Goal: Task Accomplishment & Management: Use online tool/utility

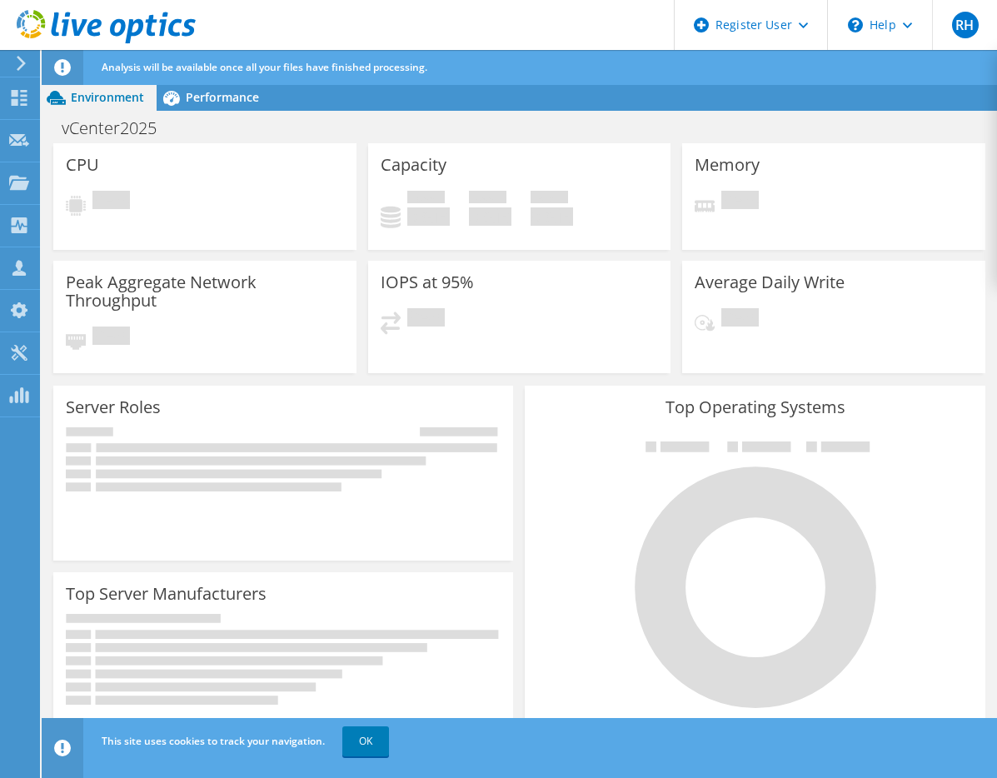
click at [535, 763] on div "This site uses cookies to track your navigation. OK" at bounding box center [549, 741] width 905 height 47
click at [45, 97] on div "Dashboard" at bounding box center [78, 98] width 78 height 42
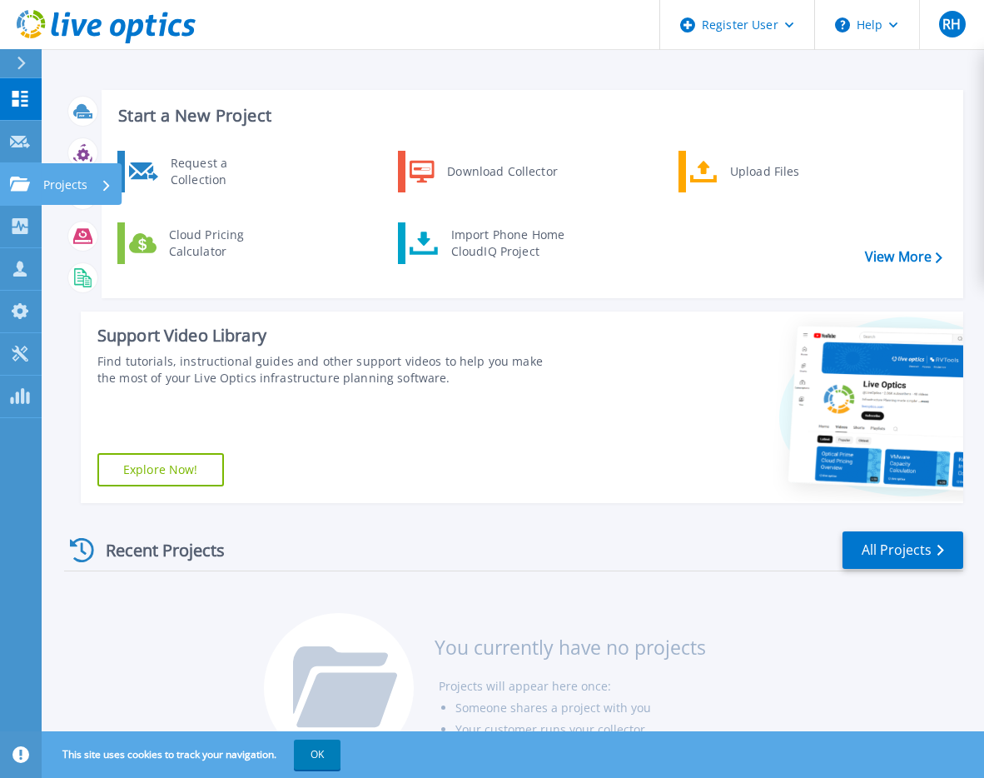
click at [64, 182] on p "Projects" at bounding box center [65, 184] width 44 height 43
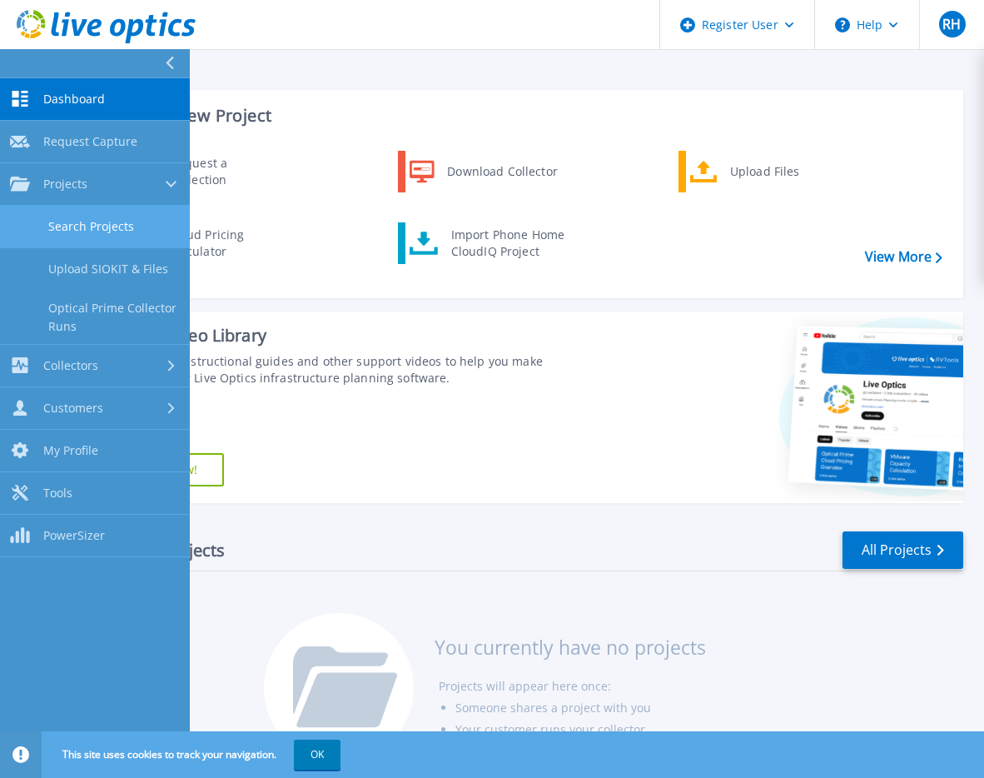
click at [90, 224] on link "Search Projects" at bounding box center [95, 227] width 190 height 42
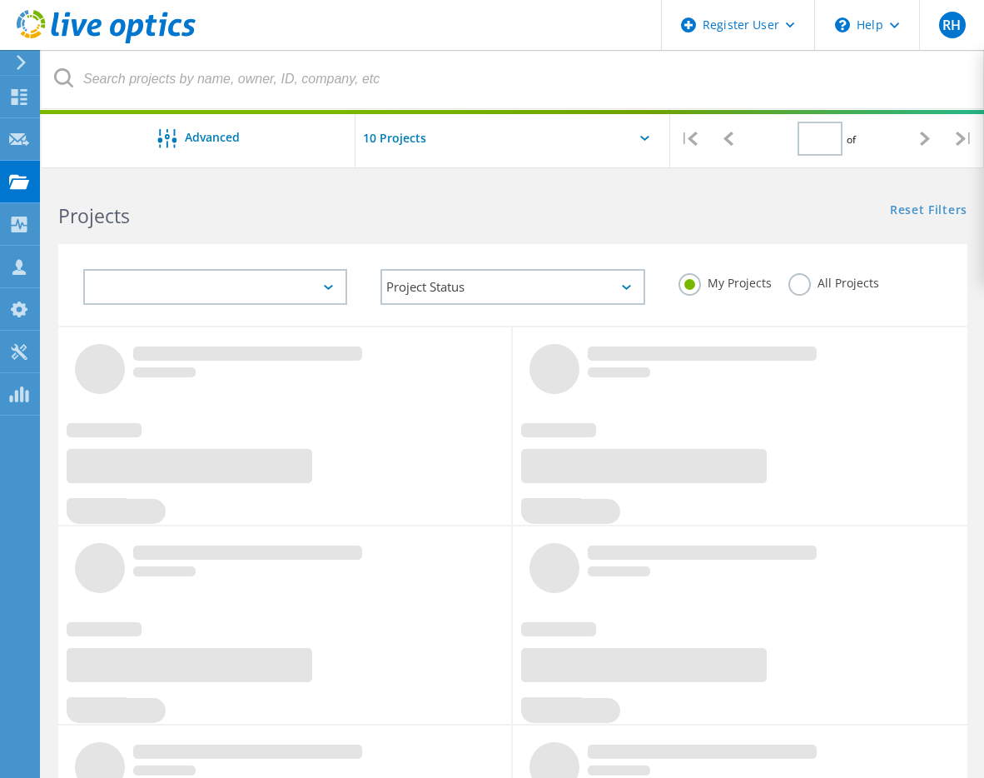
type input "1"
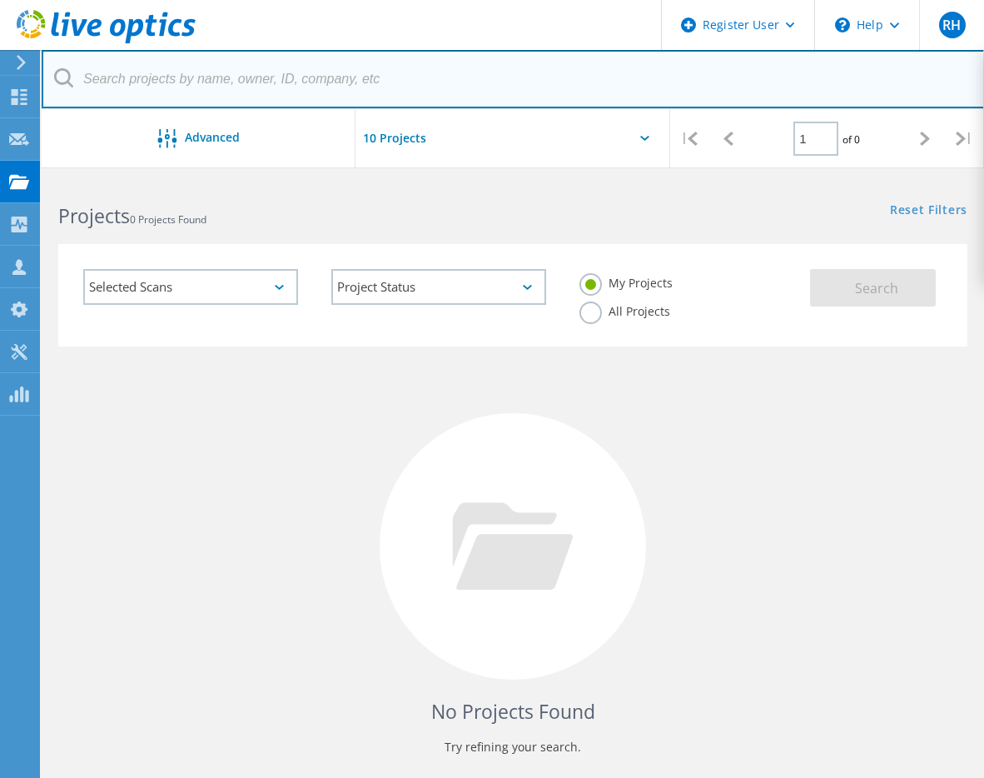
click at [105, 73] on input "text" at bounding box center [514, 79] width 944 height 58
drag, startPoint x: 127, startPoint y: 73, endPoint x: 31, endPoint y: 83, distance: 97.1
click at [31, 179] on div "Register User \n Help Explore Helpful Articles Contact Support RH Dell User [PE…" at bounding box center [492, 530] width 984 height 703
click at [151, 78] on input "FERC" at bounding box center [514, 79] width 944 height 58
drag, startPoint x: 125, startPoint y: 76, endPoint x: 85, endPoint y: 73, distance: 40.1
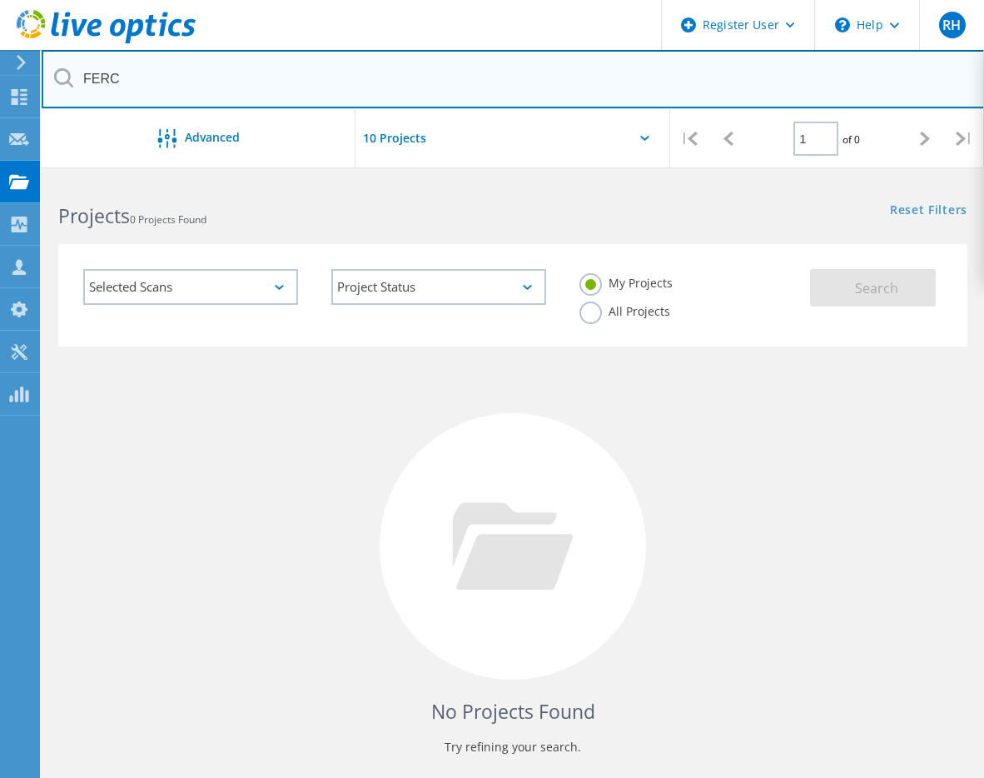
click at [85, 73] on input "FERC" at bounding box center [514, 79] width 944 height 58
type input "vcenter"
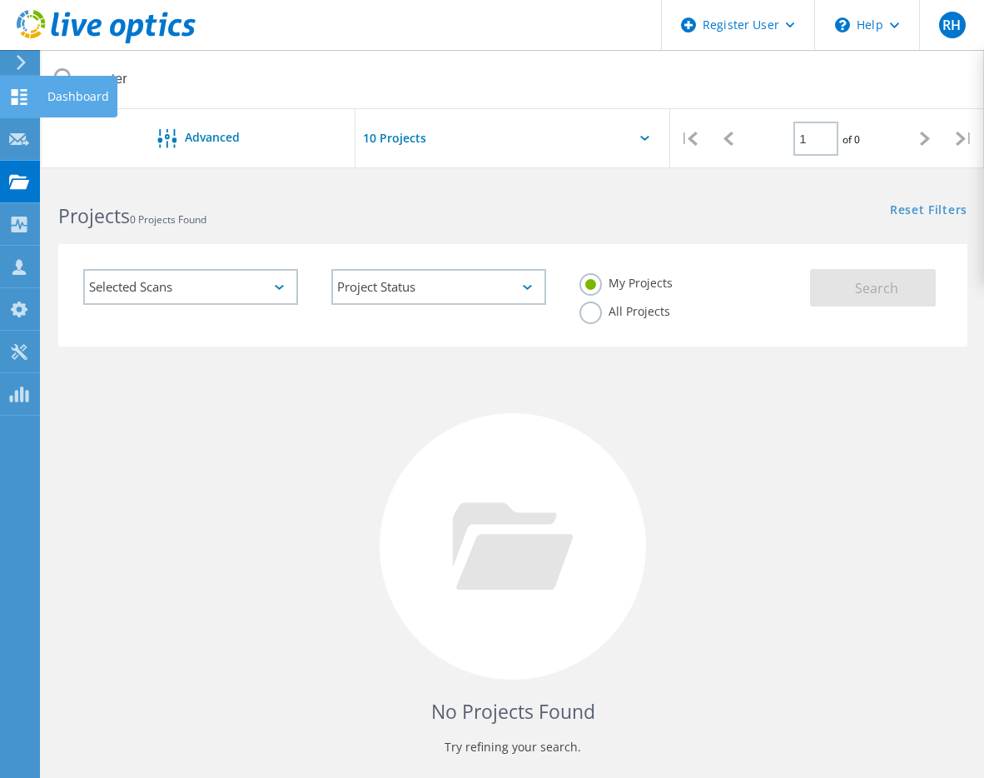
click at [22, 92] on icon at bounding box center [19, 97] width 20 height 16
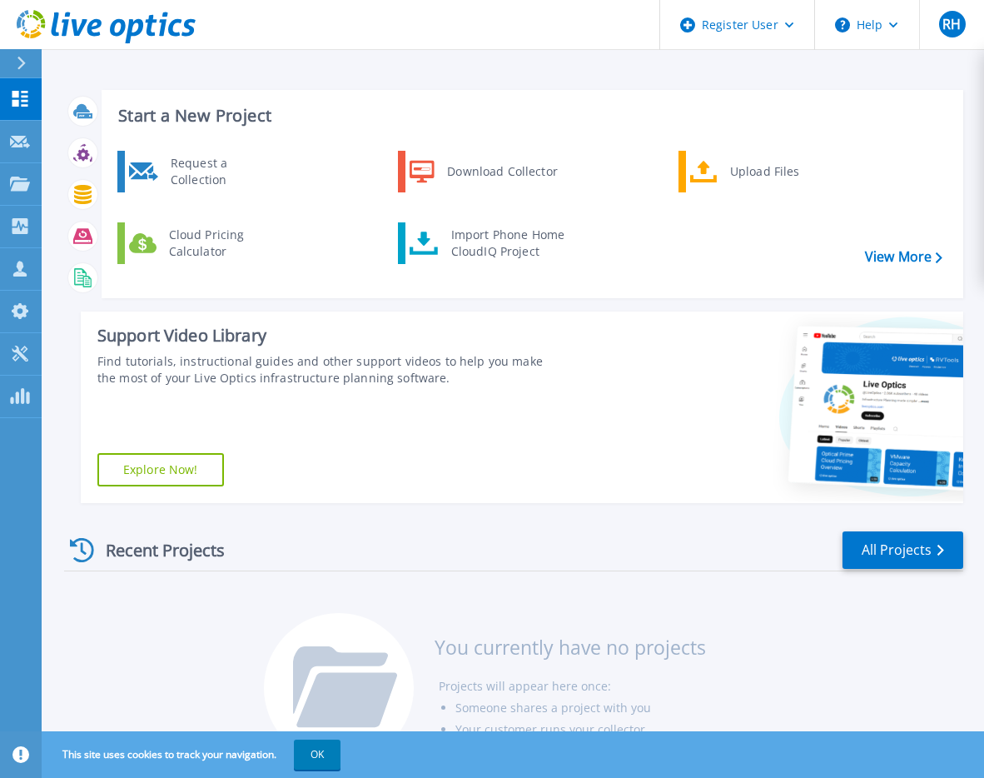
click at [23, 69] on icon at bounding box center [21, 63] width 9 height 13
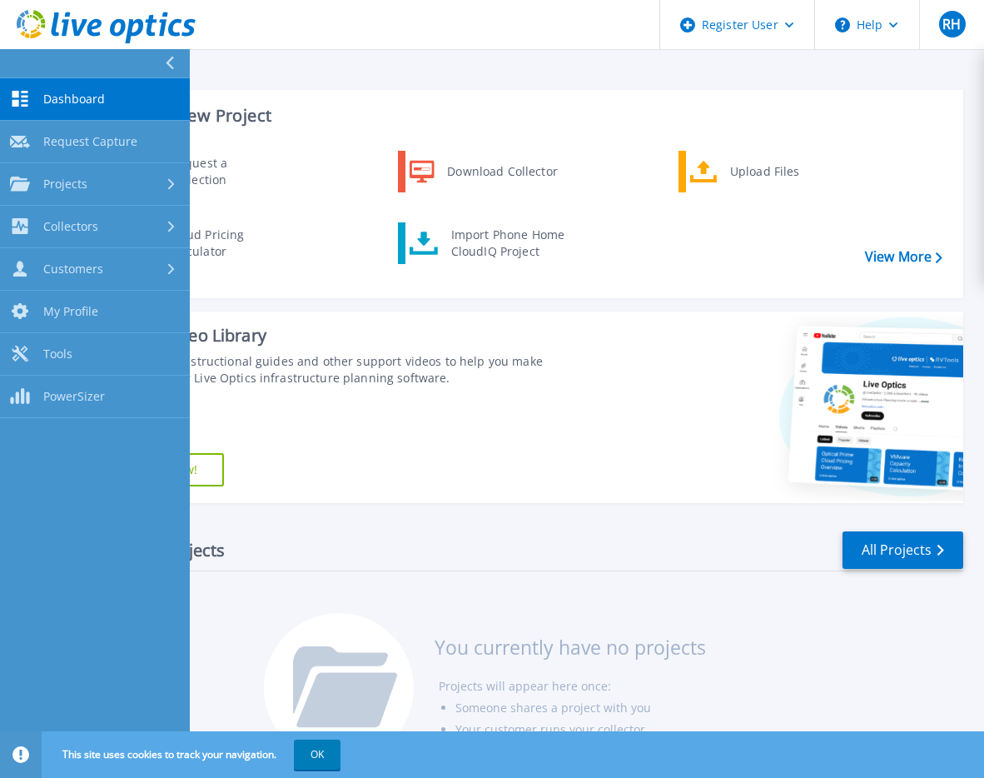
click at [172, 57] on icon at bounding box center [169, 63] width 9 height 13
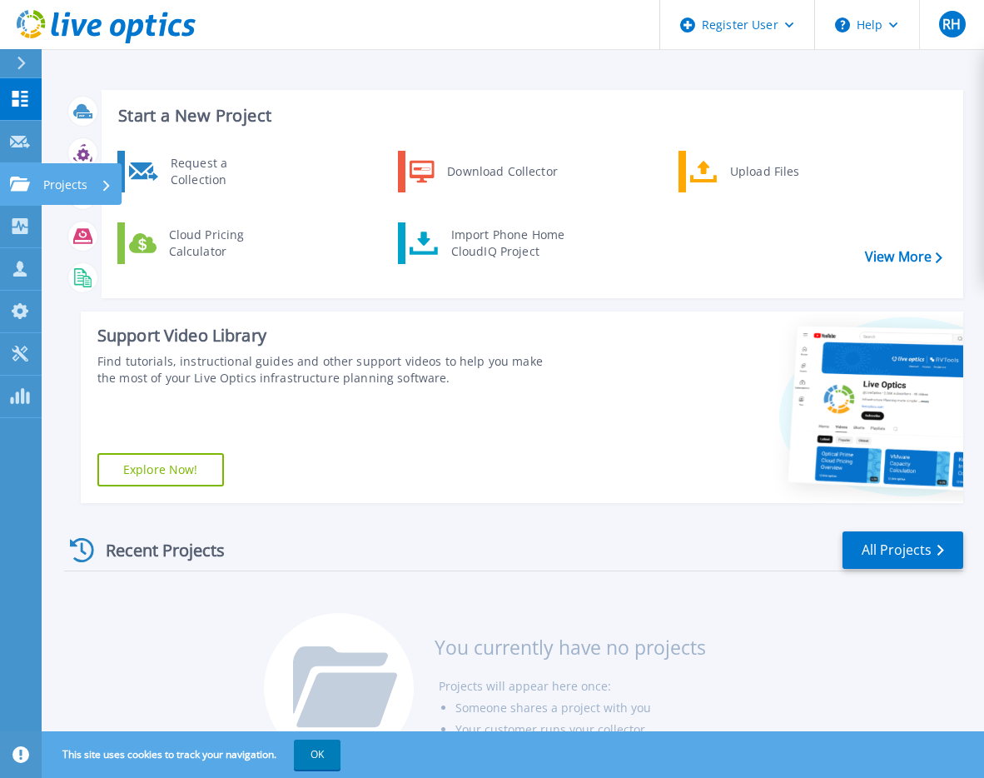
click at [16, 187] on icon at bounding box center [20, 184] width 20 height 14
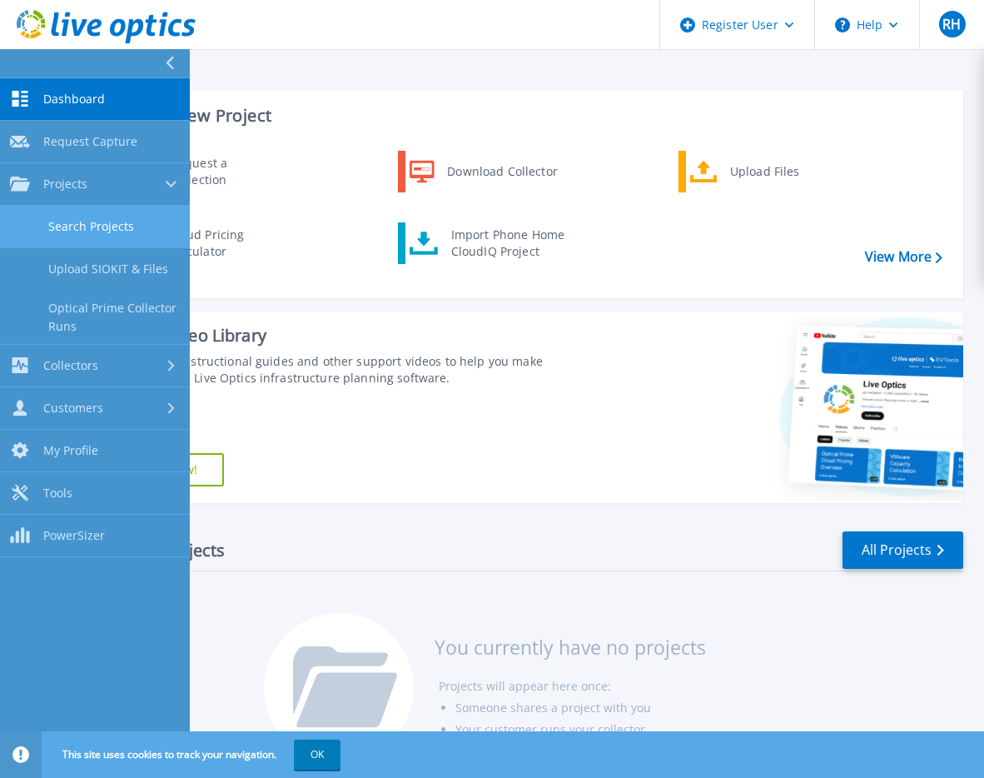
click at [84, 219] on link "Search Projects" at bounding box center [95, 227] width 190 height 42
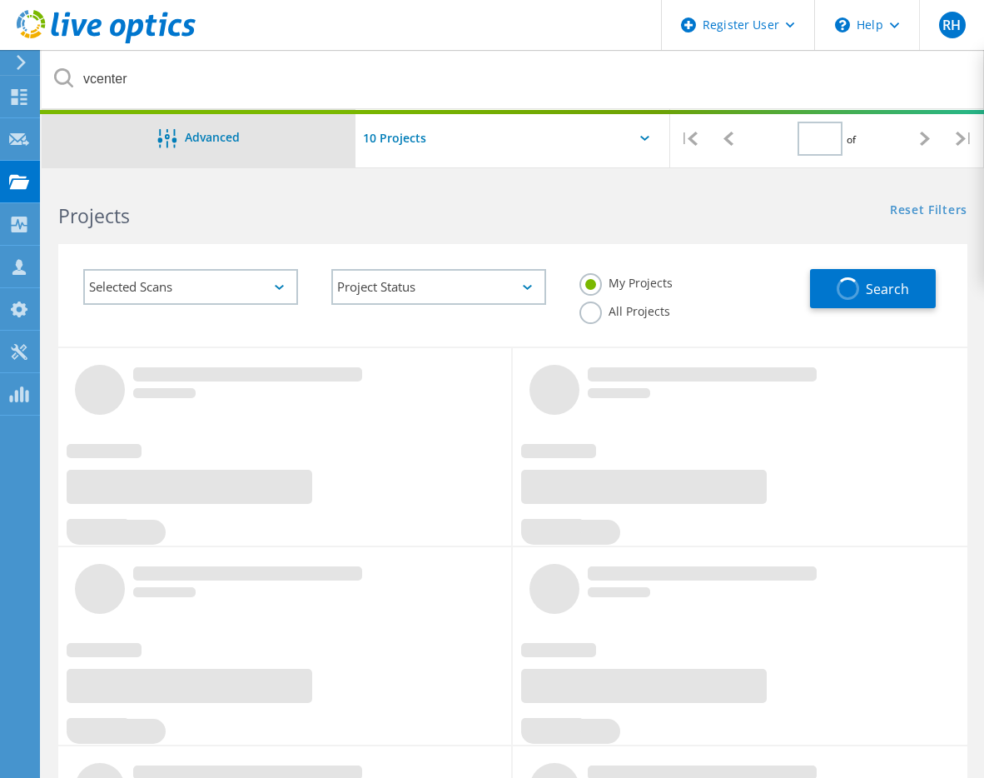
type input "1"
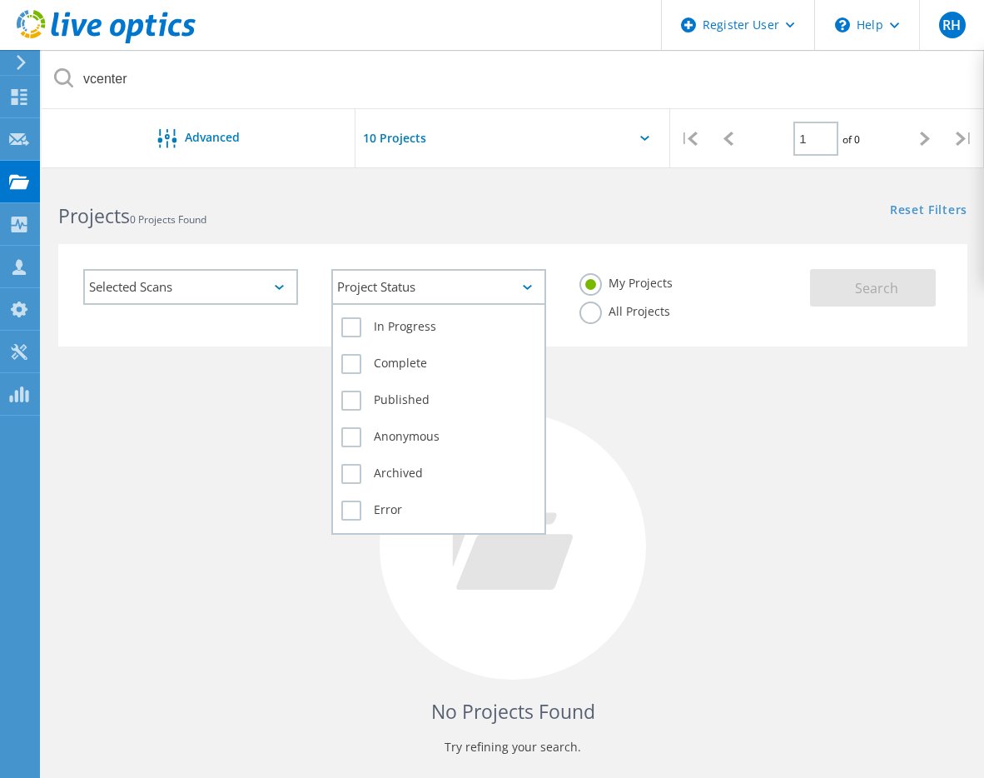
click at [534, 284] on div "Project Status" at bounding box center [438, 287] width 215 height 36
click at [354, 324] on label "In Progress" at bounding box center [438, 327] width 195 height 20
click at [0, 0] on input "In Progress" at bounding box center [0, 0] width 0 height 0
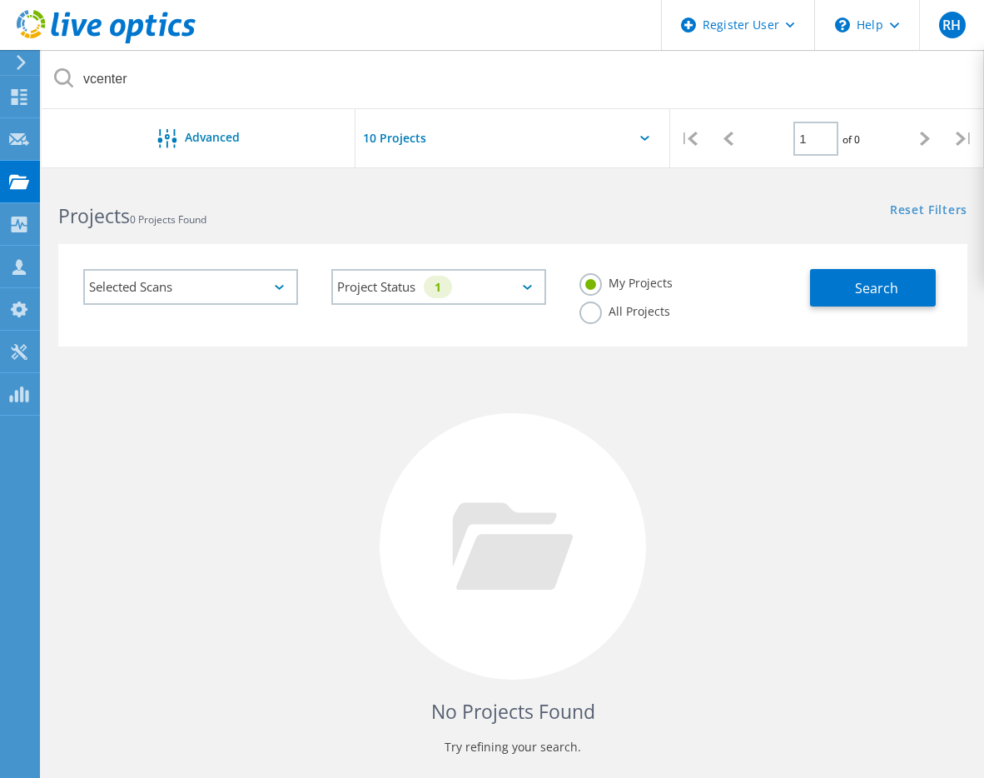
click at [276, 291] on div "Selected Scans" at bounding box center [190, 287] width 215 height 36
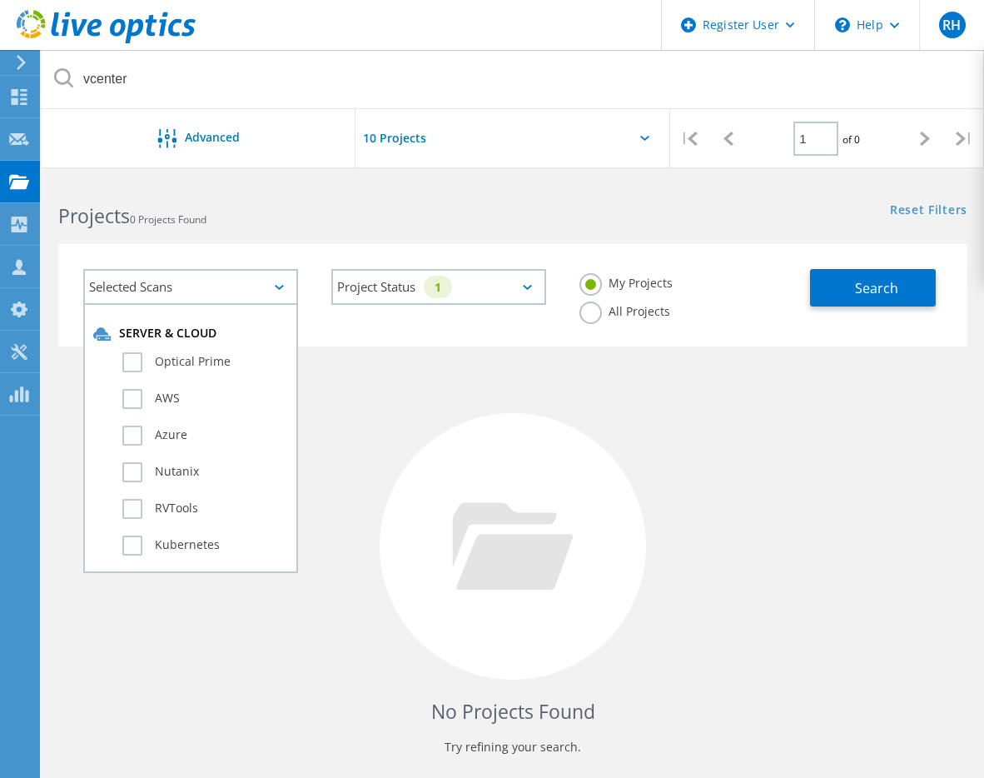
click at [317, 299] on div "Project Status 1 In Progress Complete Published Anonymous Archived Error" at bounding box center [439, 286] width 248 height 69
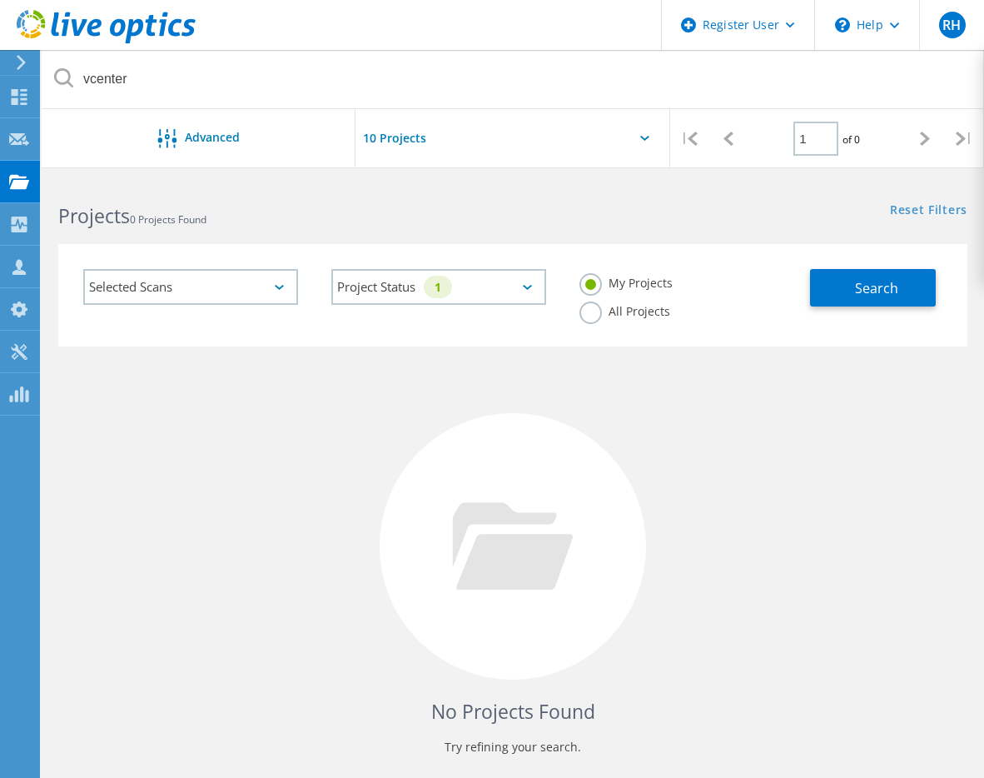
click at [670, 301] on label "All Projects" at bounding box center [625, 309] width 91 height 16
click at [0, 0] on input "All Projects" at bounding box center [0, 0] width 0 height 0
click at [881, 289] on span "Search" at bounding box center [876, 288] width 43 height 18
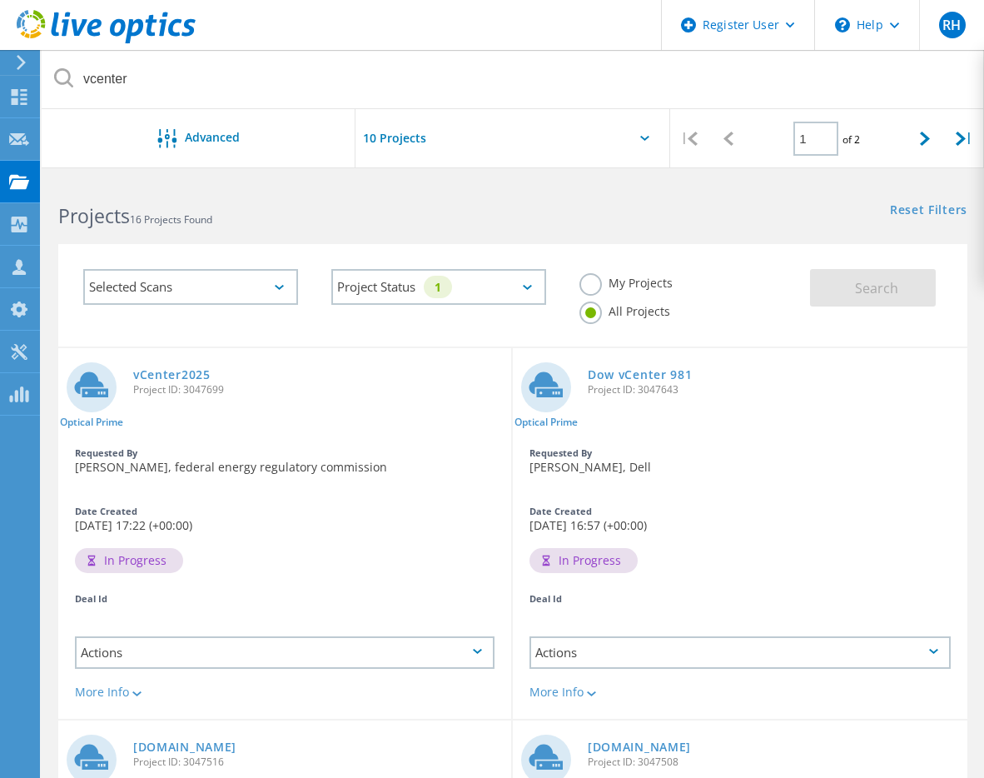
scroll to position [83, 0]
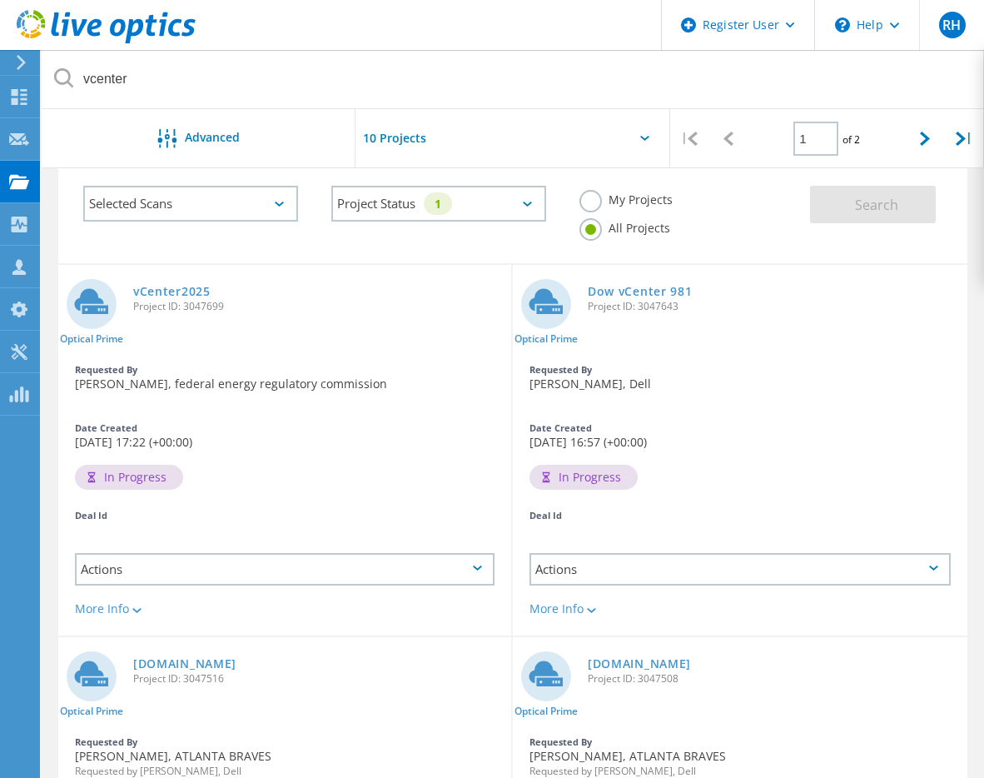
click at [477, 553] on div "Actions" at bounding box center [285, 569] width 420 height 32
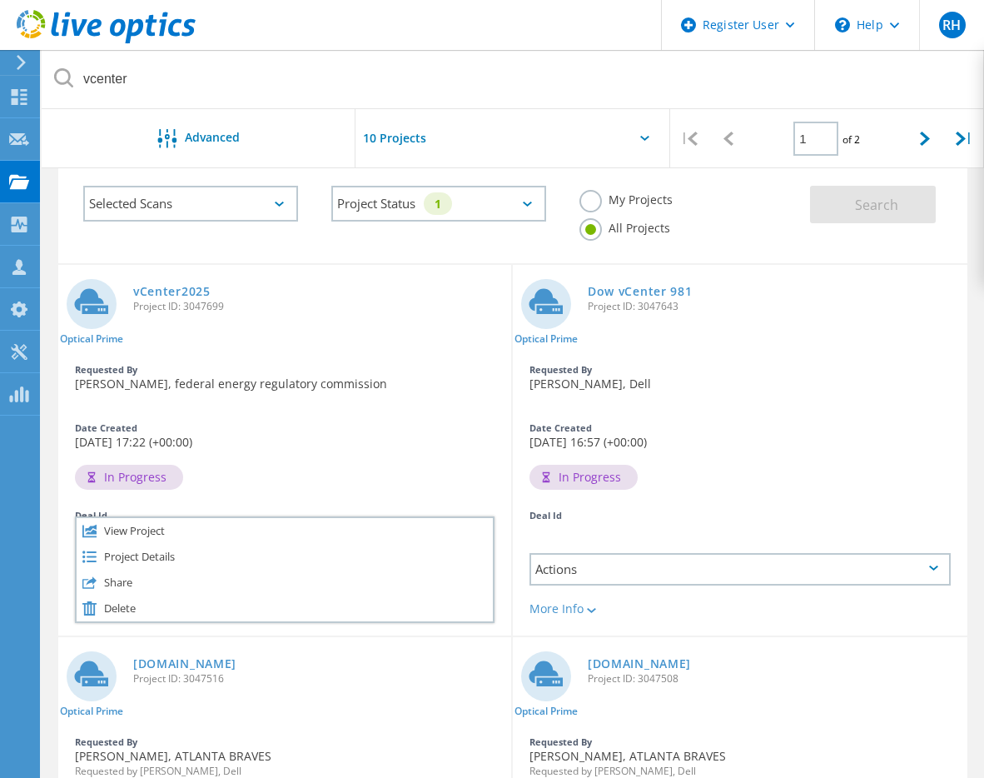
click at [448, 427] on div "Date Created 09/09/2025, 17:22 (+00:00)" at bounding box center [284, 436] width 453 height 42
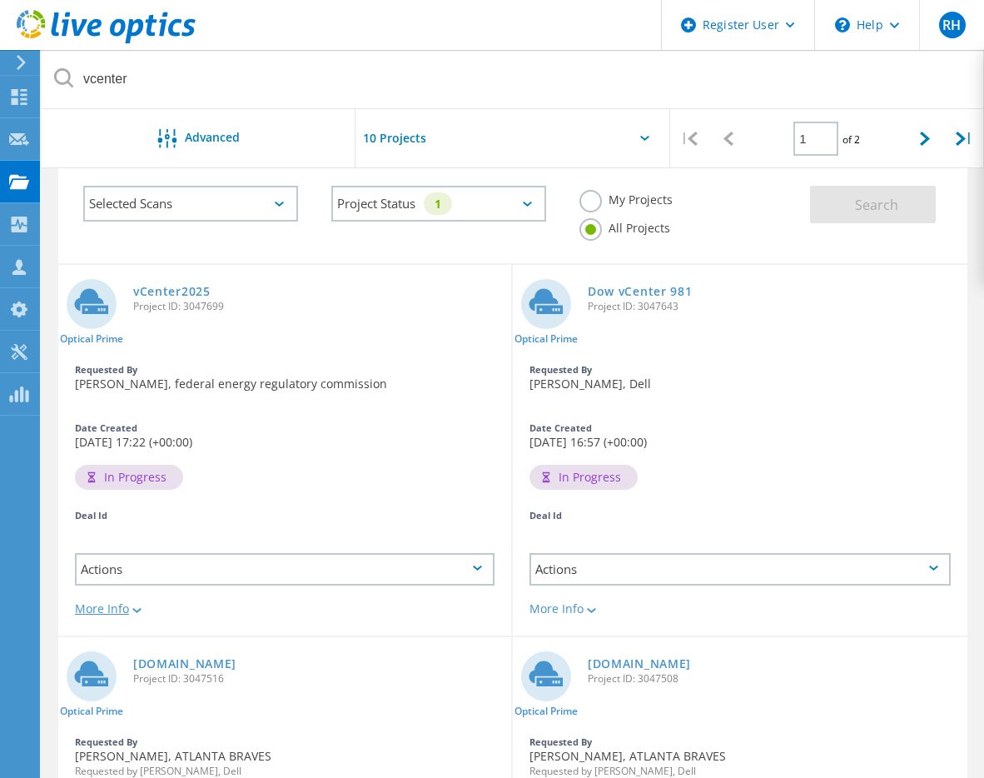
click at [128, 603] on div "More Info" at bounding box center [285, 609] width 420 height 12
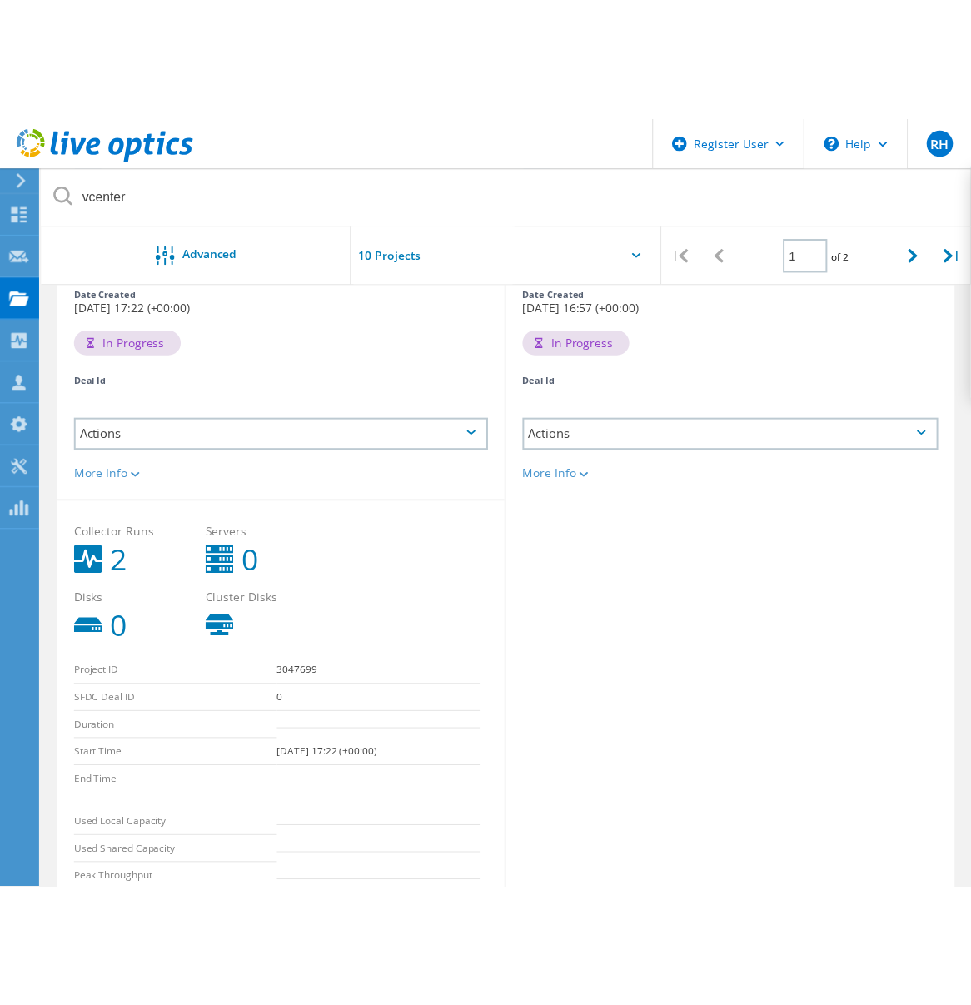
scroll to position [354, 0]
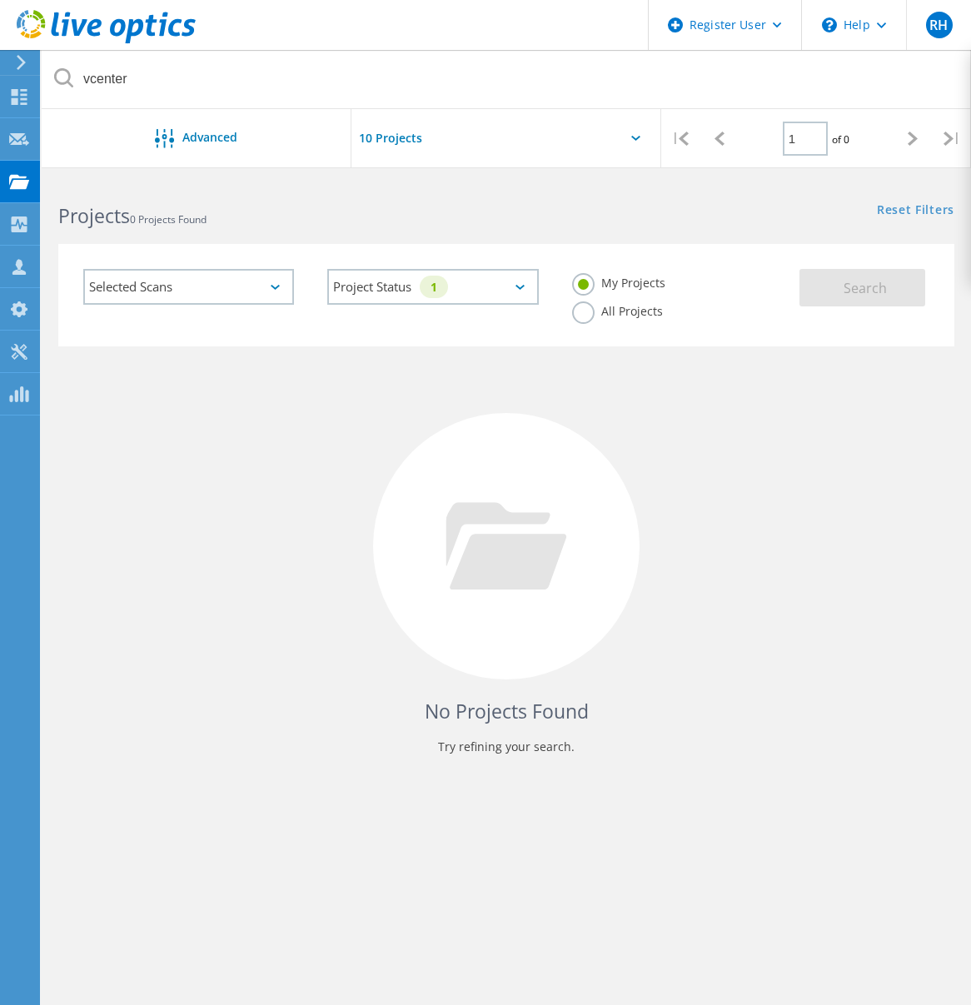
click at [590, 313] on label "All Projects" at bounding box center [617, 309] width 91 height 16
click at [0, 0] on input "All Projects" at bounding box center [0, 0] width 0 height 0
click at [897, 276] on button "Search" at bounding box center [862, 287] width 126 height 37
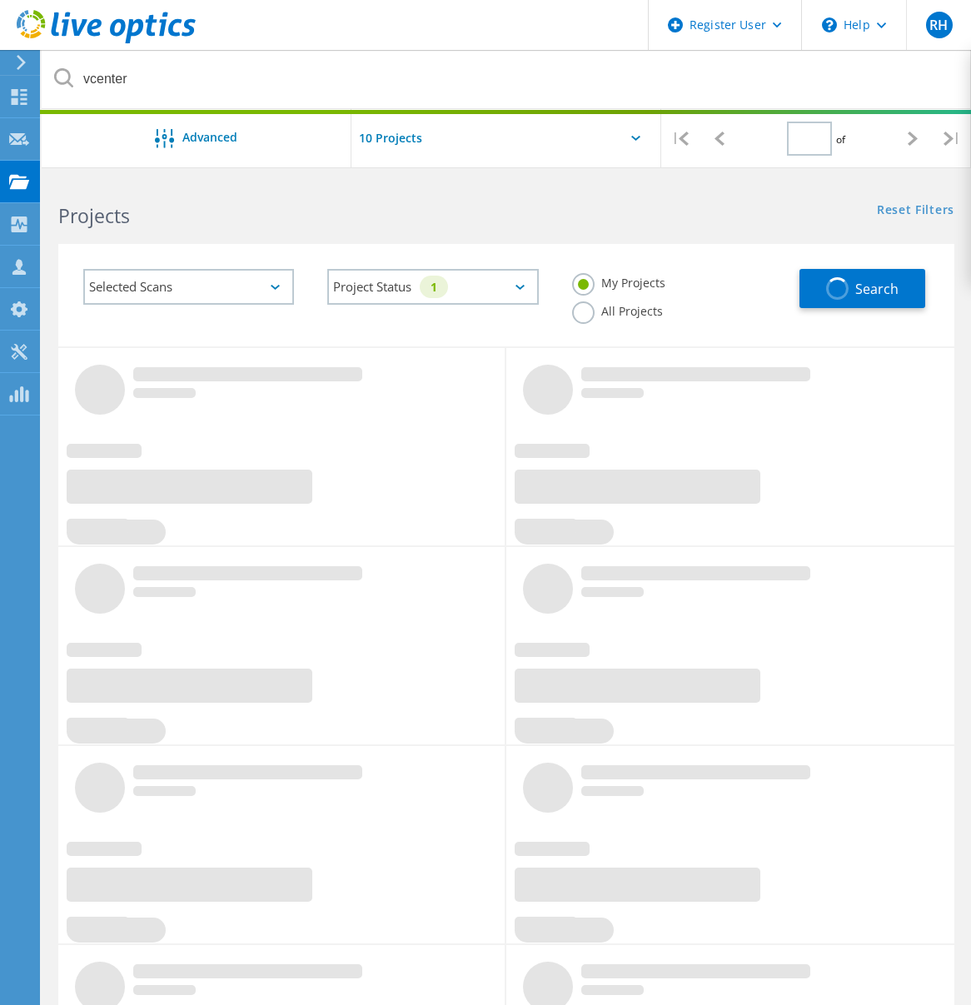
type input "1"
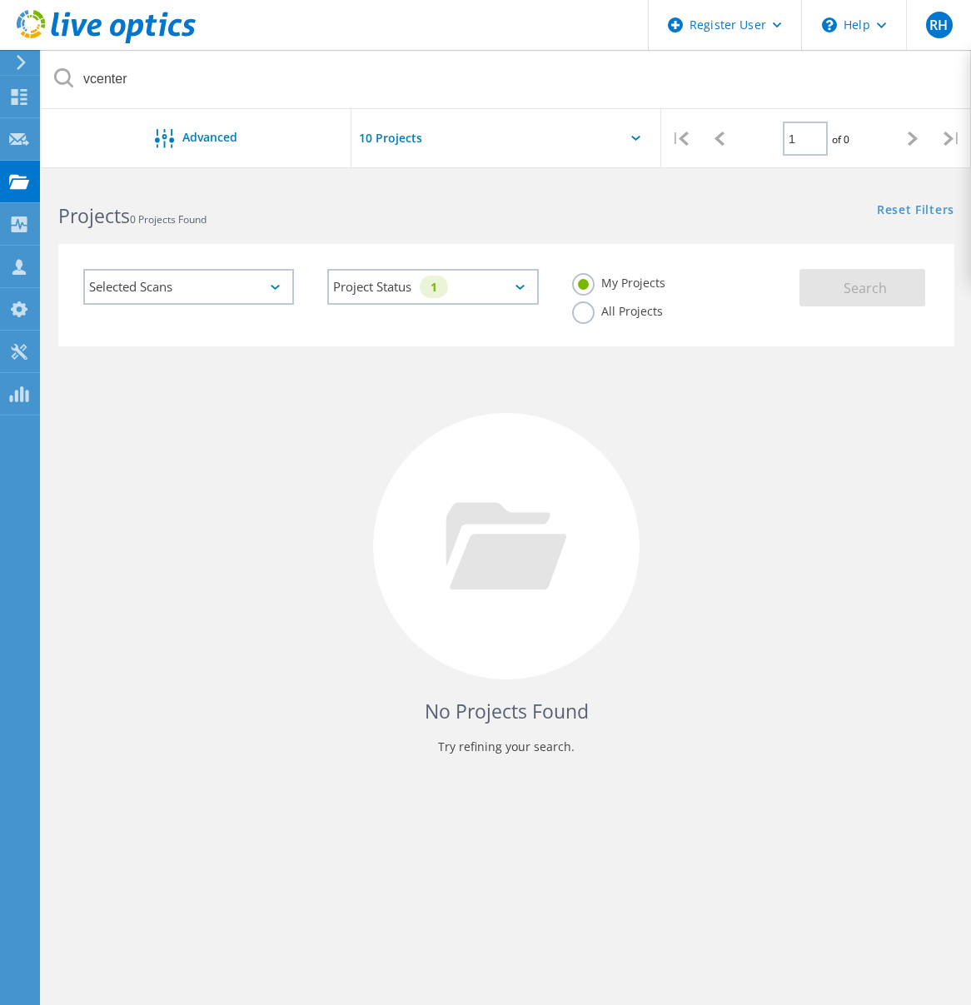
drag, startPoint x: 587, startPoint y: 315, endPoint x: 588, endPoint y: 306, distance: 8.4
click at [587, 314] on label "All Projects" at bounding box center [617, 309] width 91 height 16
click at [0, 0] on input "All Projects" at bounding box center [0, 0] width 0 height 0
click at [849, 276] on button "Search" at bounding box center [862, 287] width 126 height 37
